Goal: Find specific page/section: Find specific page/section

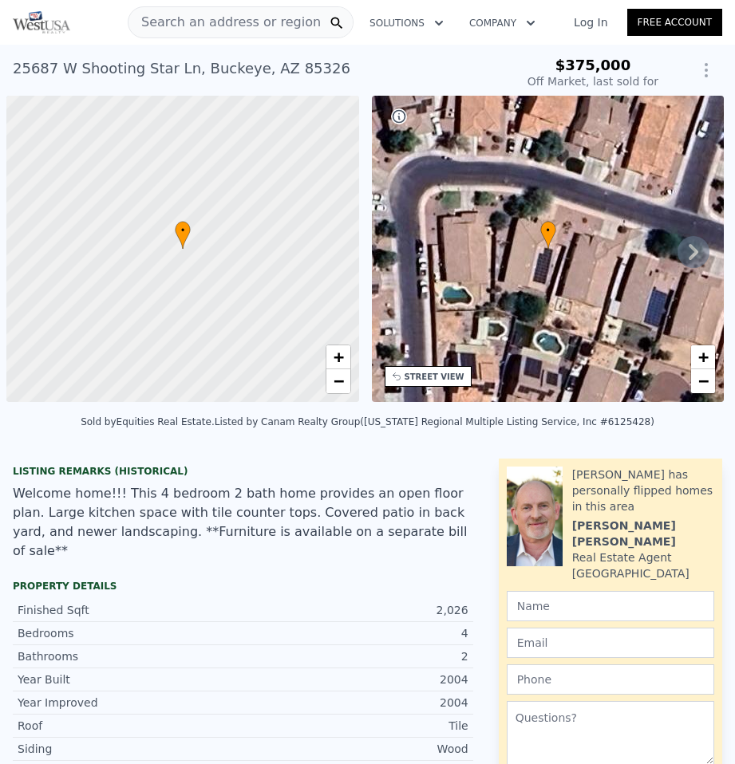
scroll to position [0, 6]
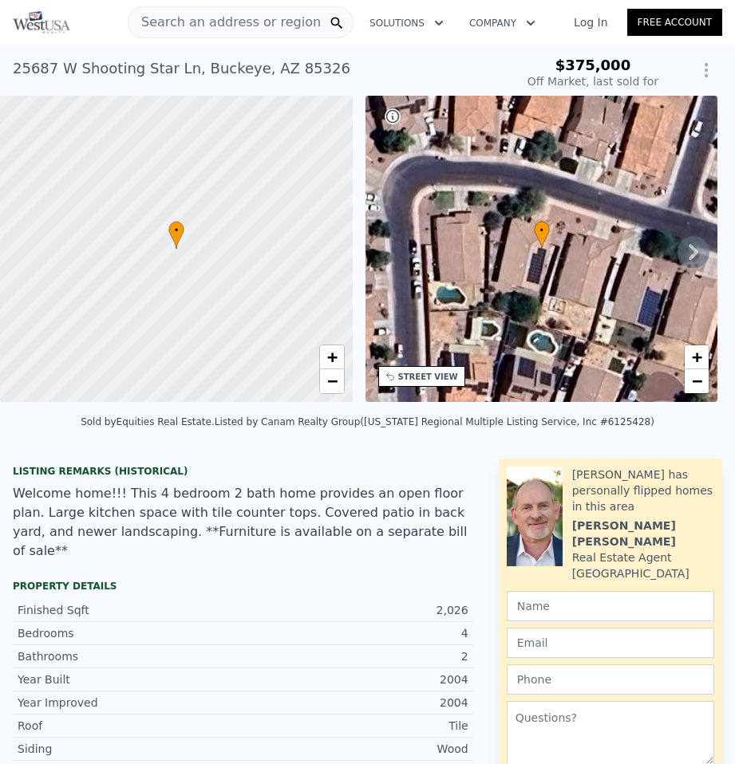
type input "-$ 265,795"
click at [254, 24] on span "Search an address or region" at bounding box center [224, 22] width 192 height 19
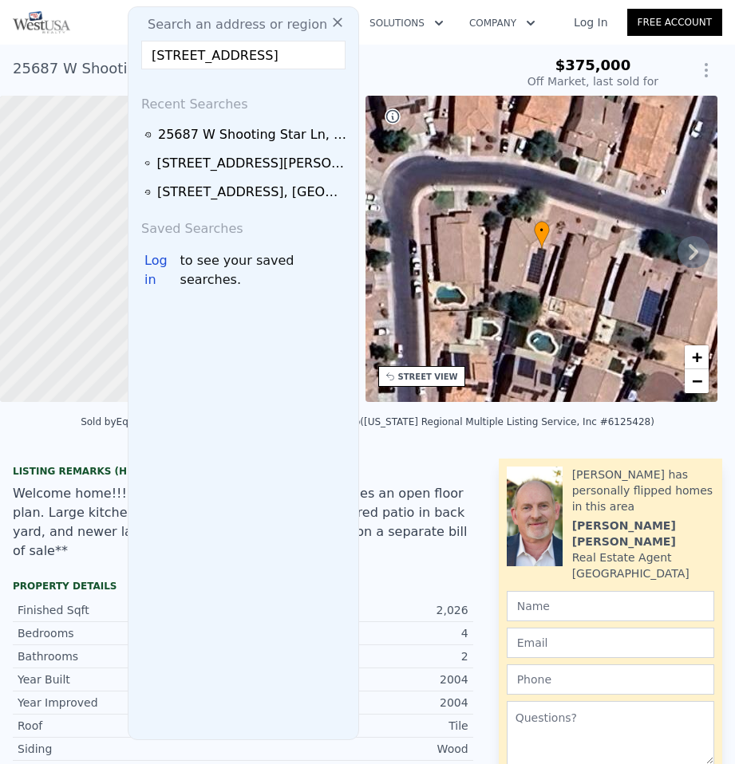
scroll to position [0, 37]
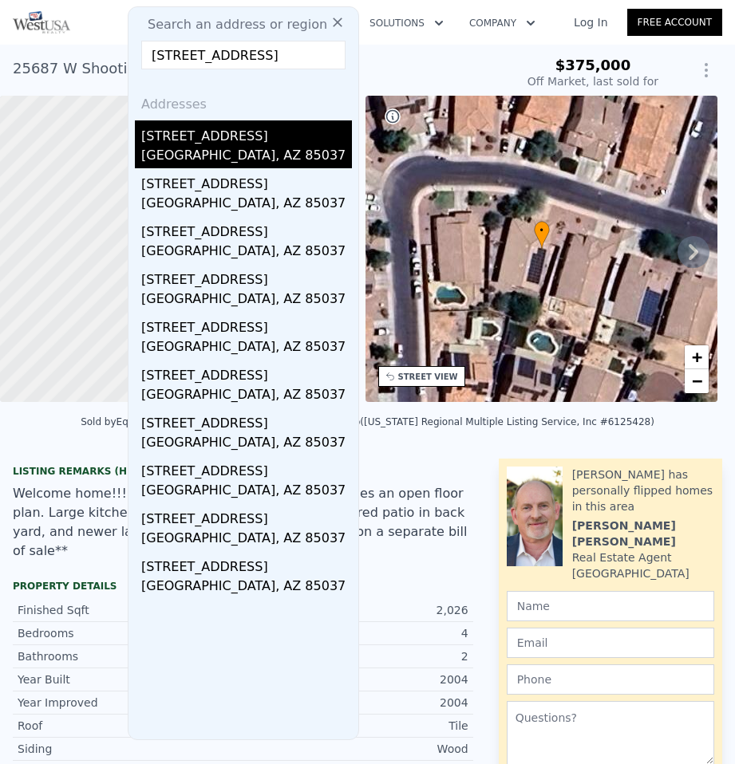
type input "[STREET_ADDRESS]"
click at [210, 141] on div "[STREET_ADDRESS]" at bounding box center [246, 133] width 211 height 26
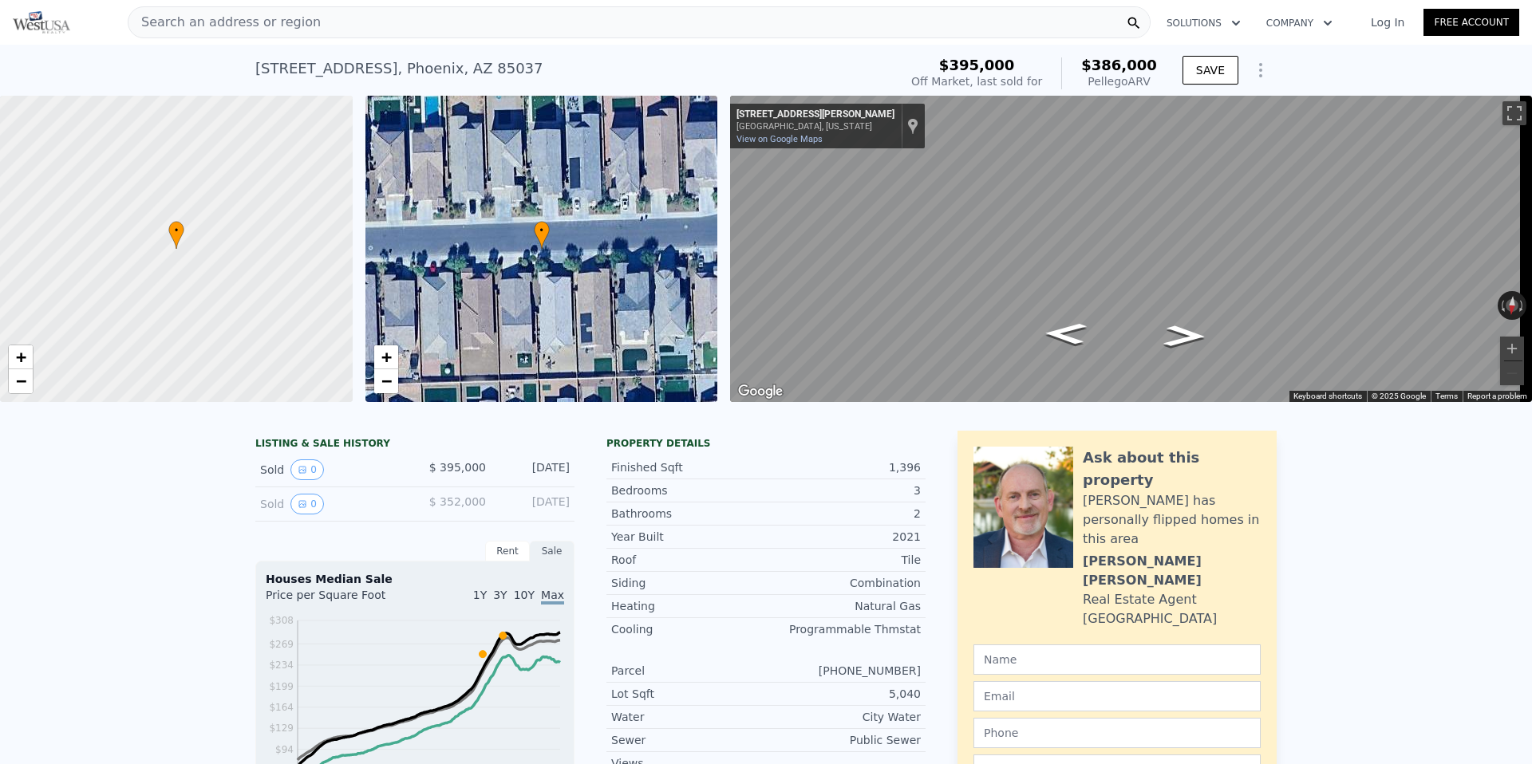
click at [618, 23] on div "Search an address or region" at bounding box center [639, 22] width 1023 height 32
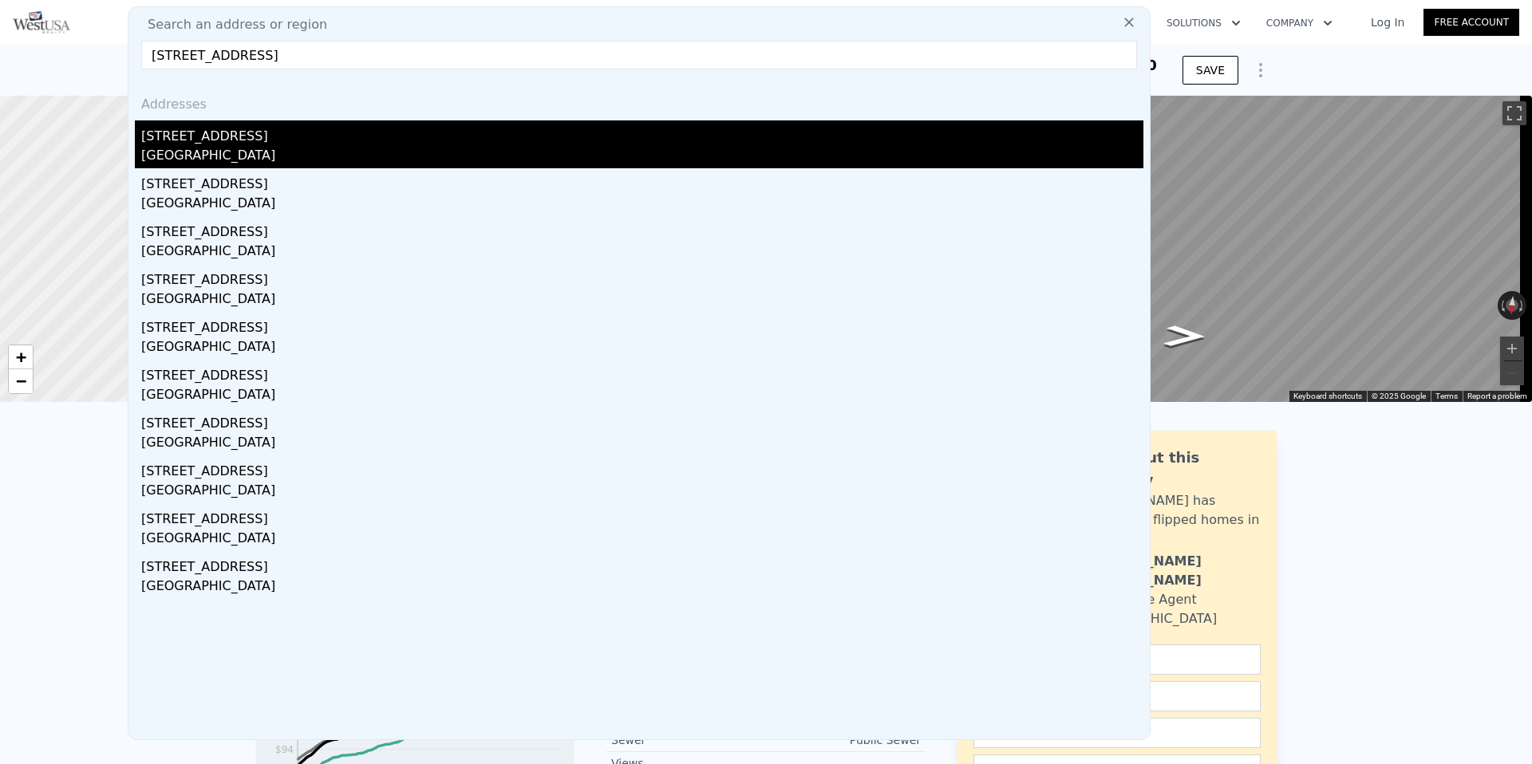
type input "[STREET_ADDRESS]"
click at [159, 149] on div "[GEOGRAPHIC_DATA]" at bounding box center [642, 157] width 1002 height 22
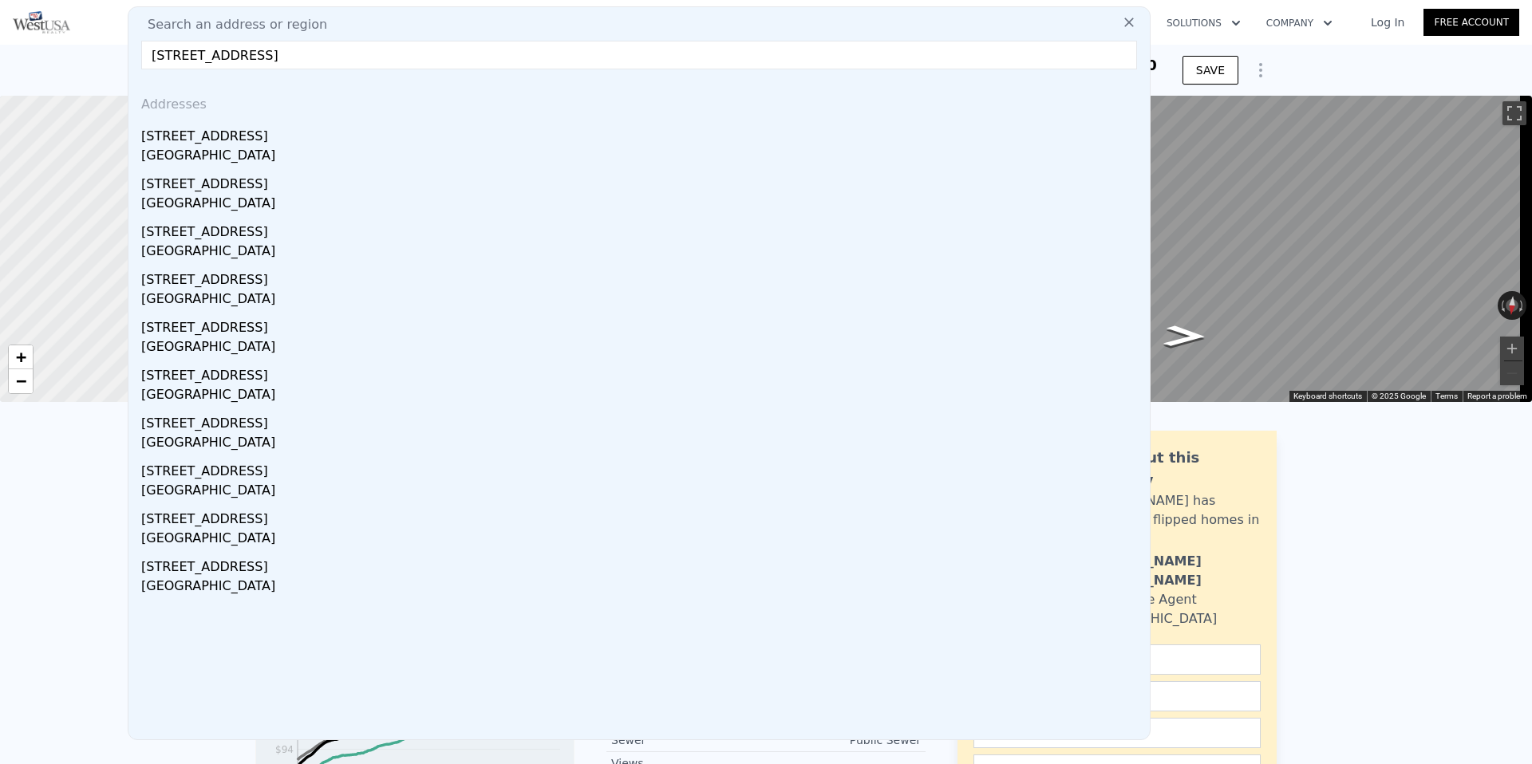
click at [219, 141] on div at bounding box center [176, 249] width 423 height 368
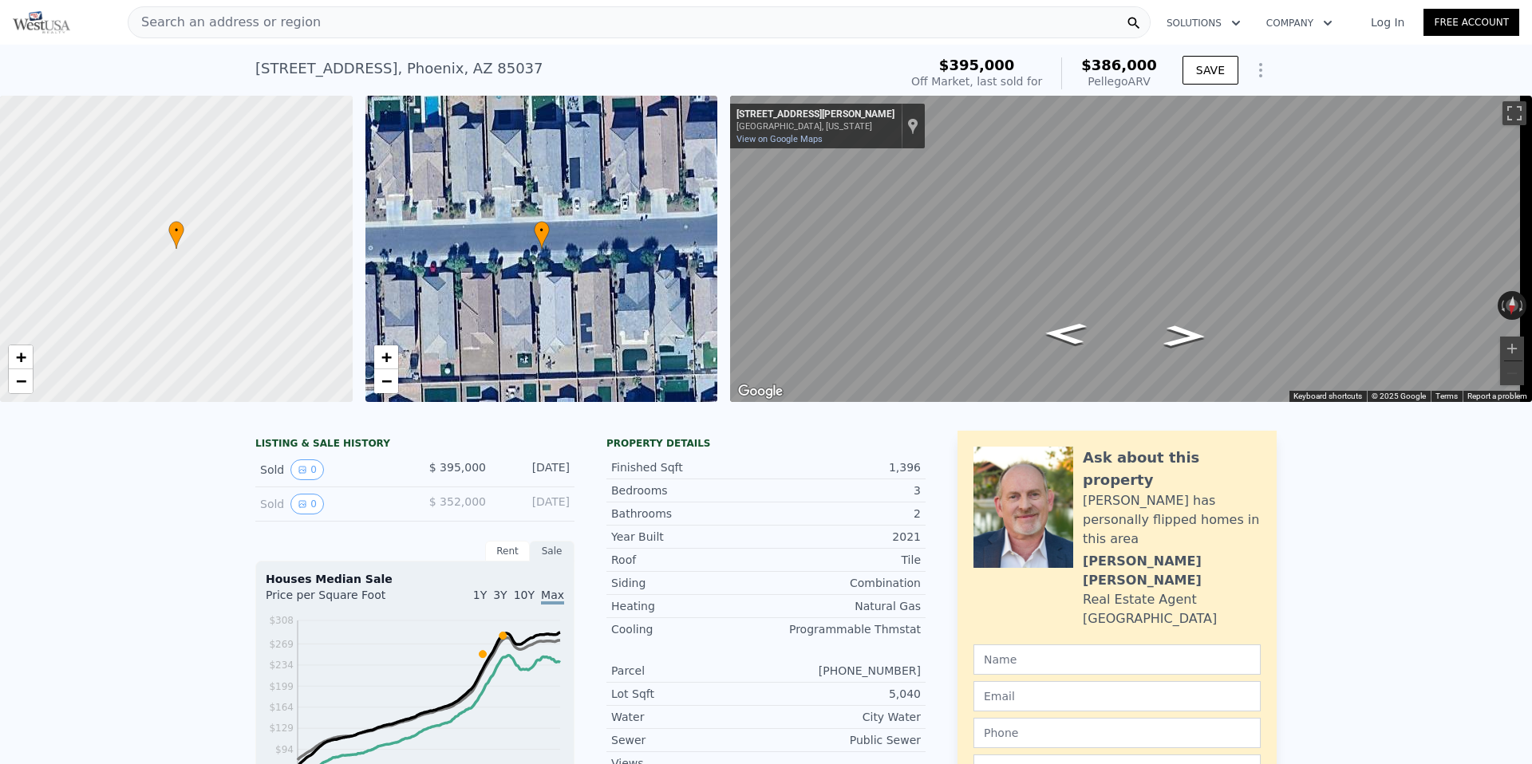
click at [230, 22] on span "Search an address or region" at bounding box center [224, 22] width 192 height 19
